Goal: Navigation & Orientation: Find specific page/section

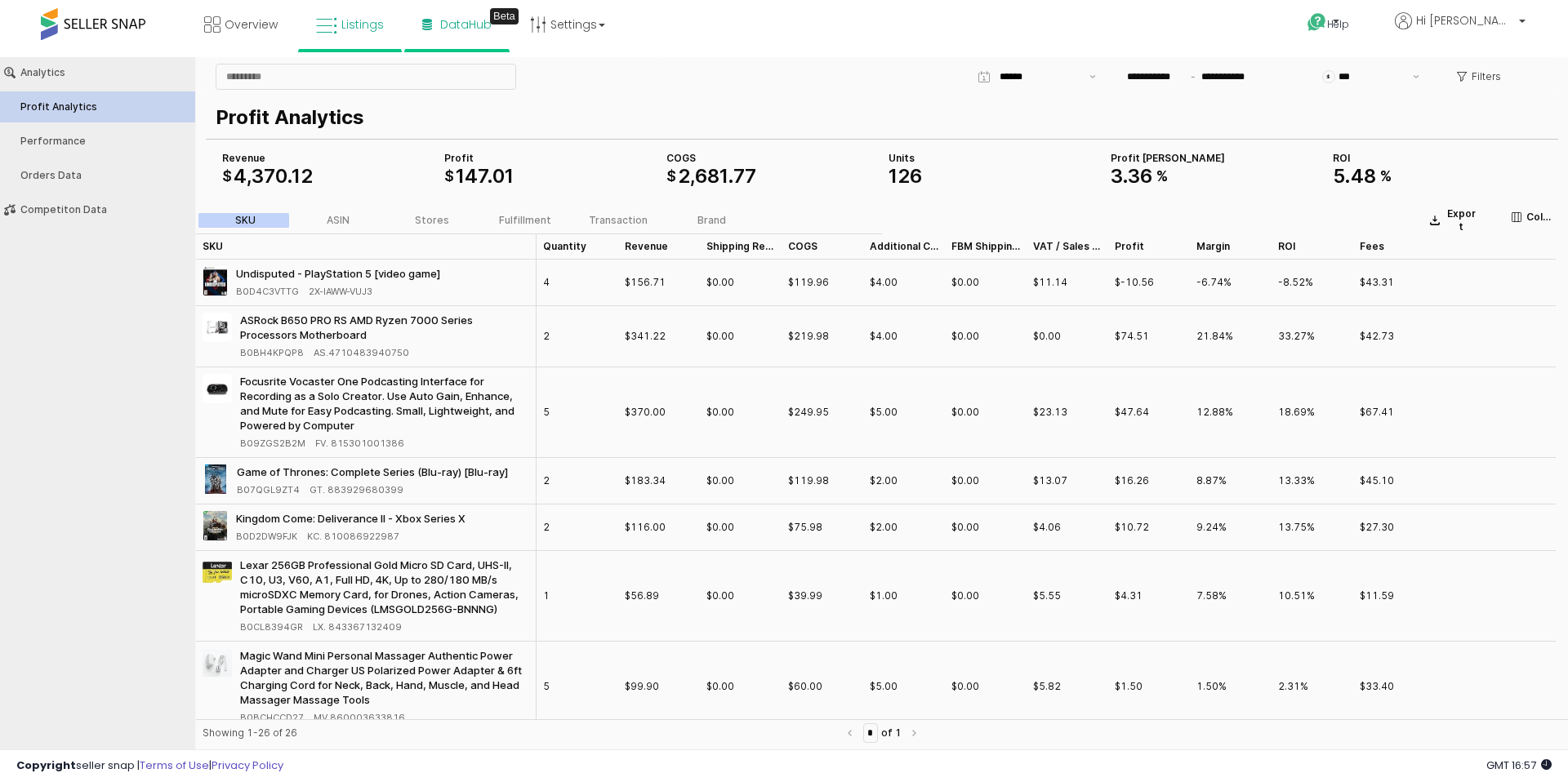
click at [340, 32] on link "Listings" at bounding box center [349, 24] width 92 height 49
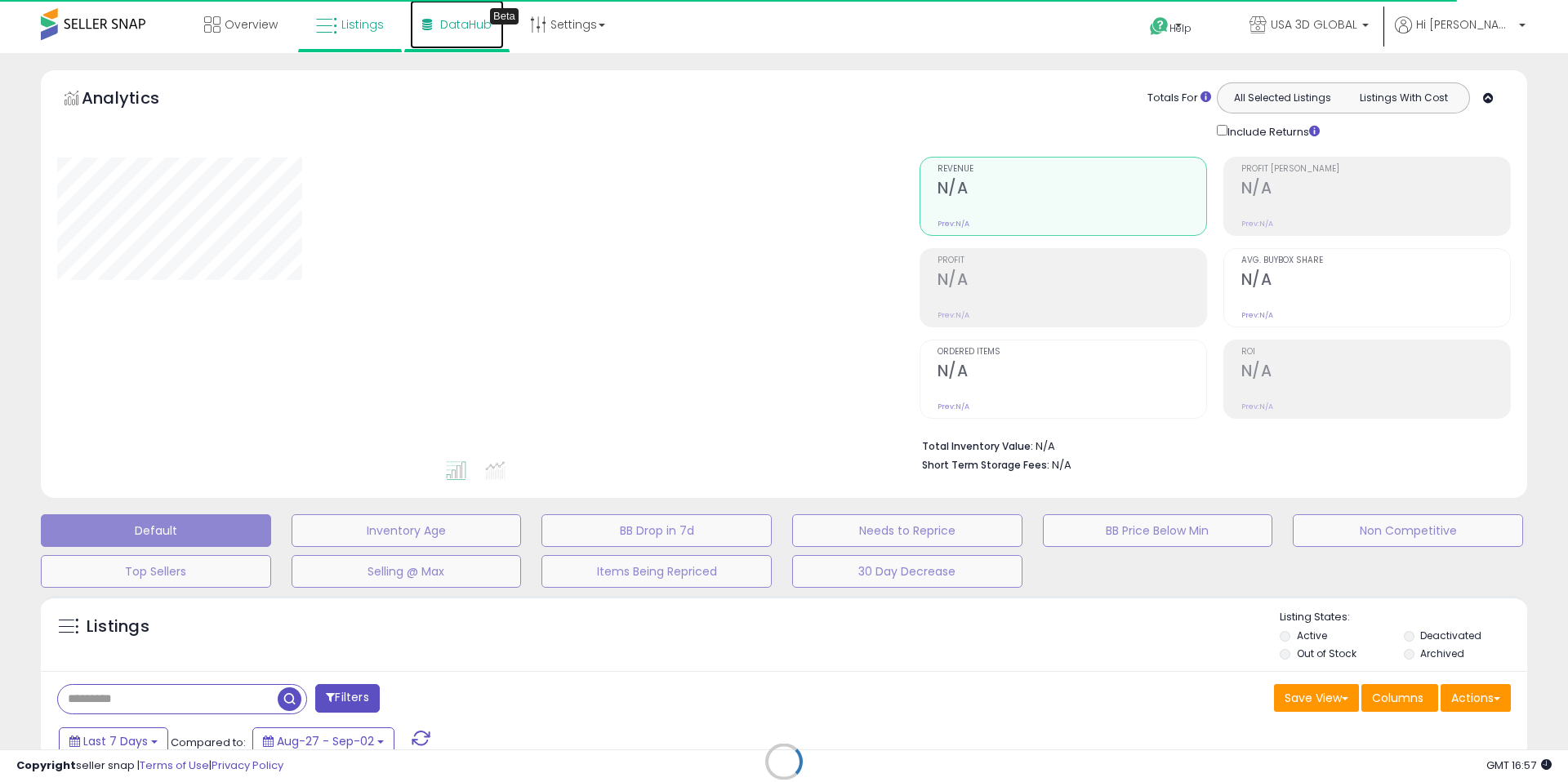
click at [445, 22] on span "DataHub" at bounding box center [466, 25] width 51 height 17
